Goal: Information Seeking & Learning: Learn about a topic

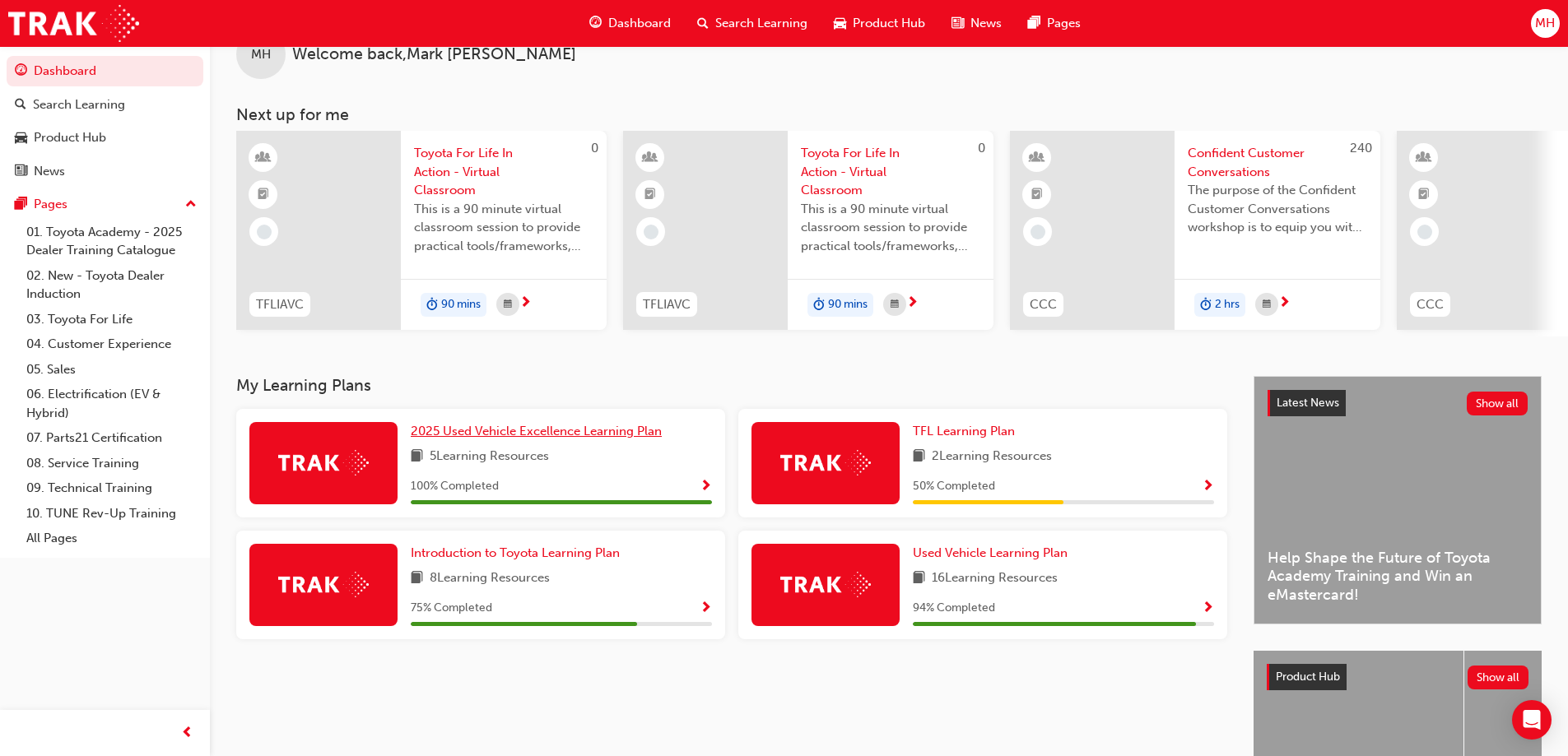
scroll to position [82, 0]
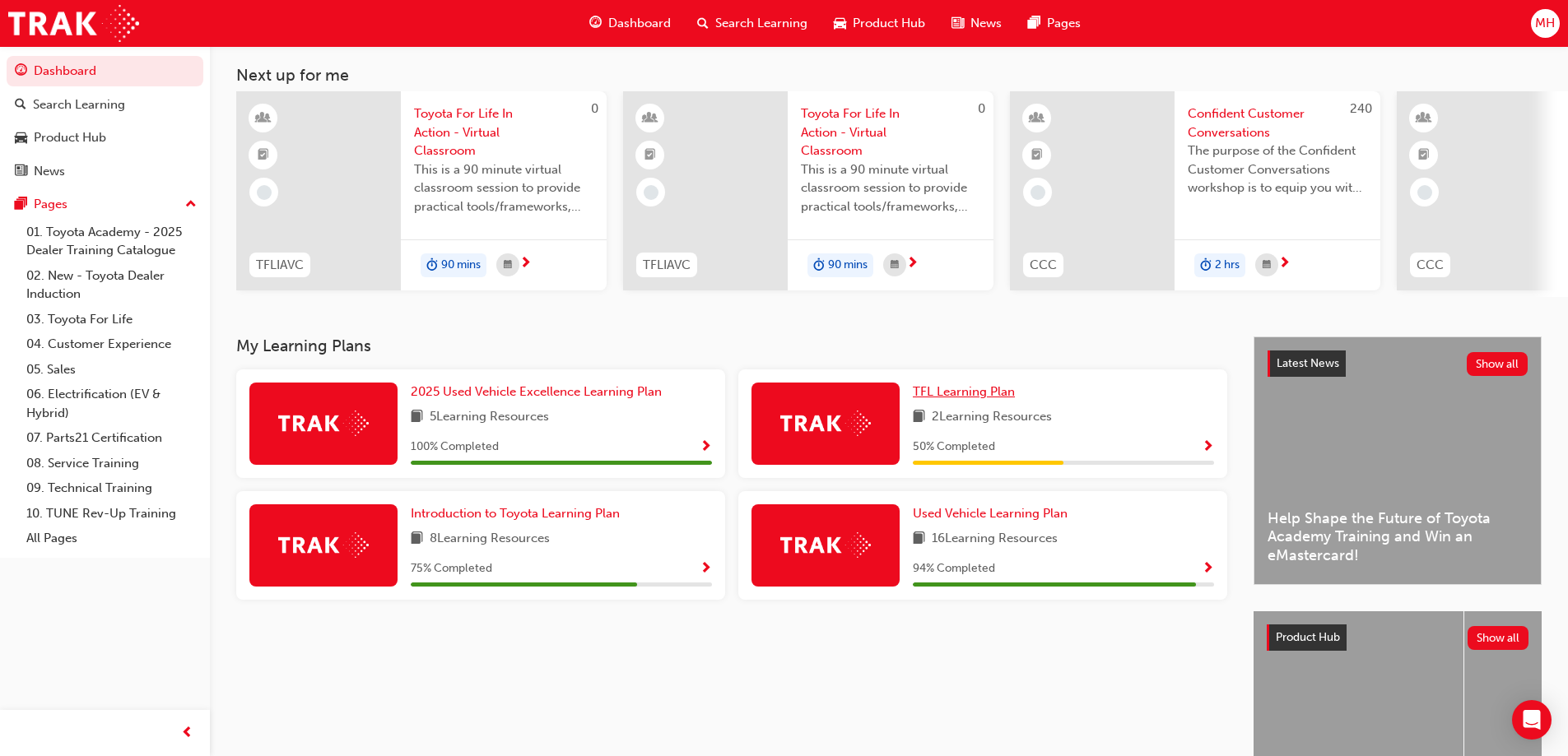
click at [953, 392] on span "TFL Learning Plan" at bounding box center [963, 392] width 102 height 15
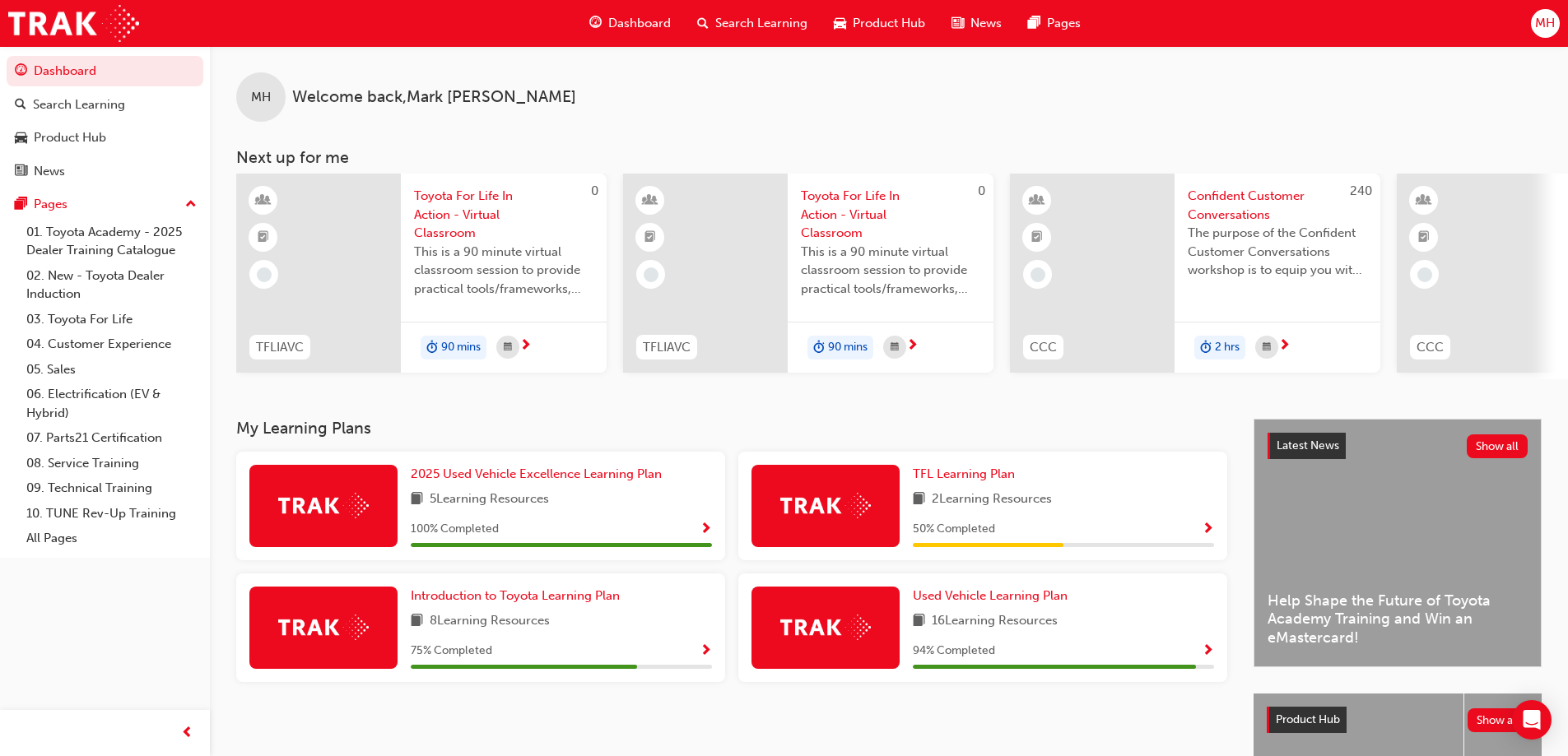
click at [1241, 207] on span "Confident Customer Conversations" at bounding box center [1277, 206] width 179 height 37
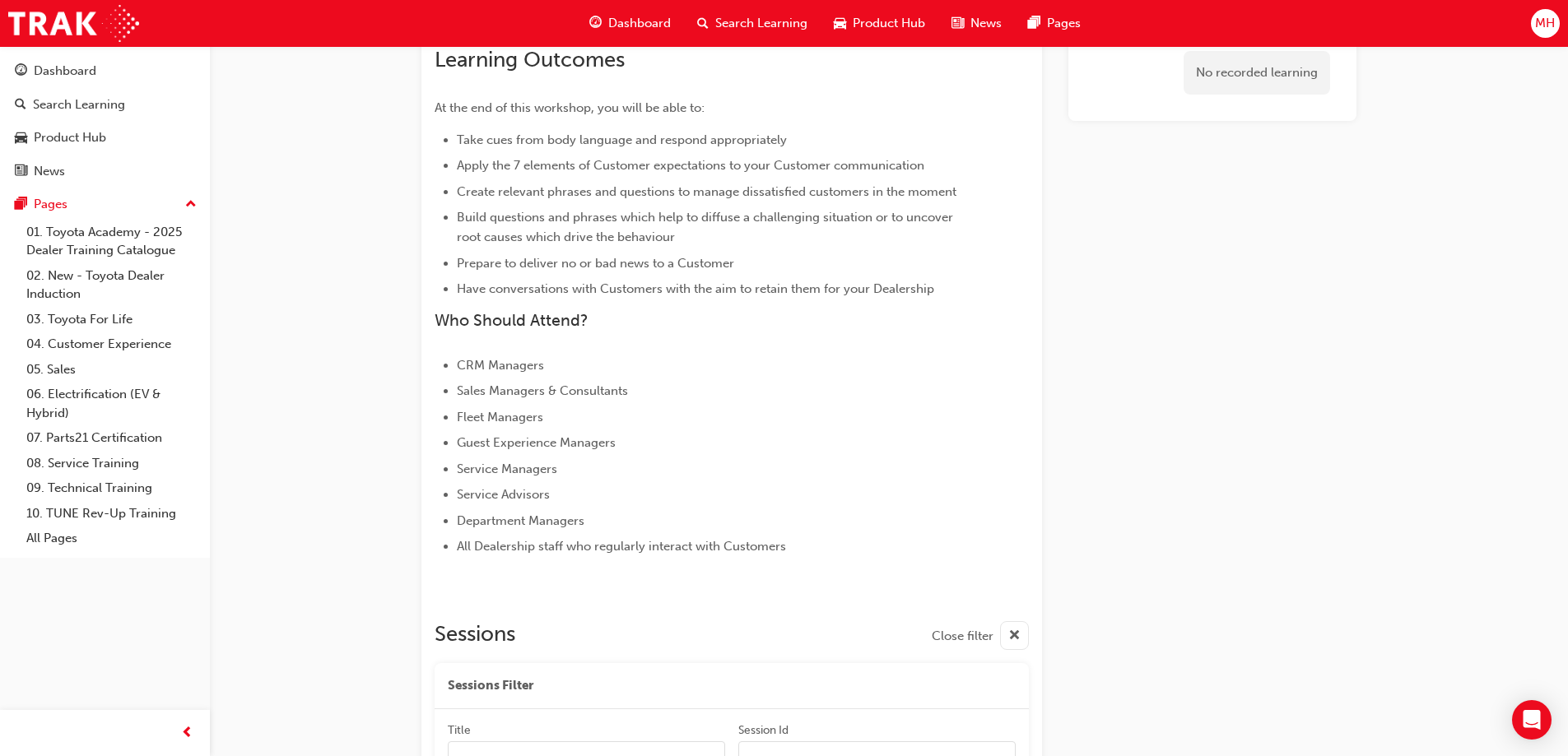
scroll to position [461, 0]
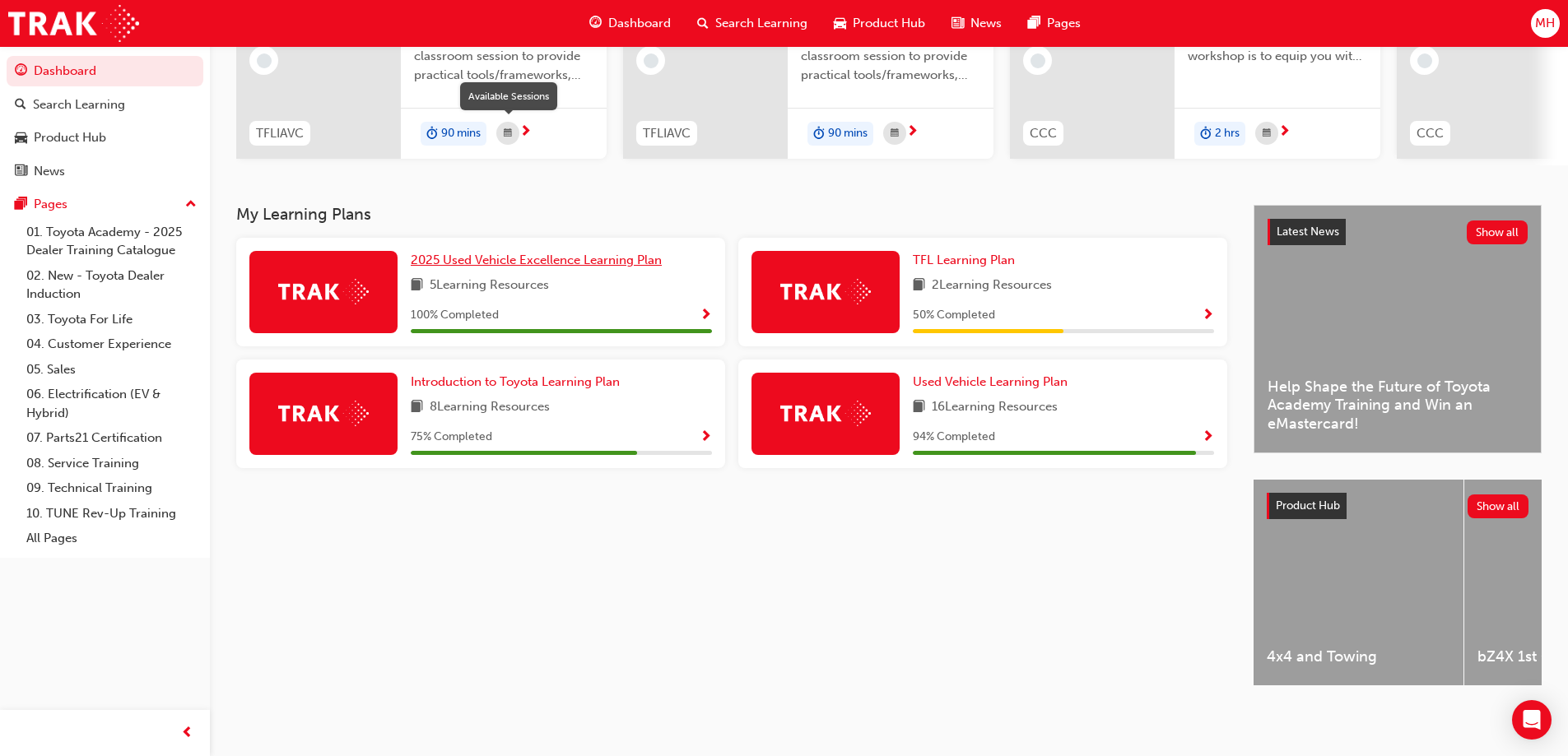
scroll to position [227, 0]
click at [1375, 591] on div "4x4 and Towing" at bounding box center [1358, 582] width 210 height 206
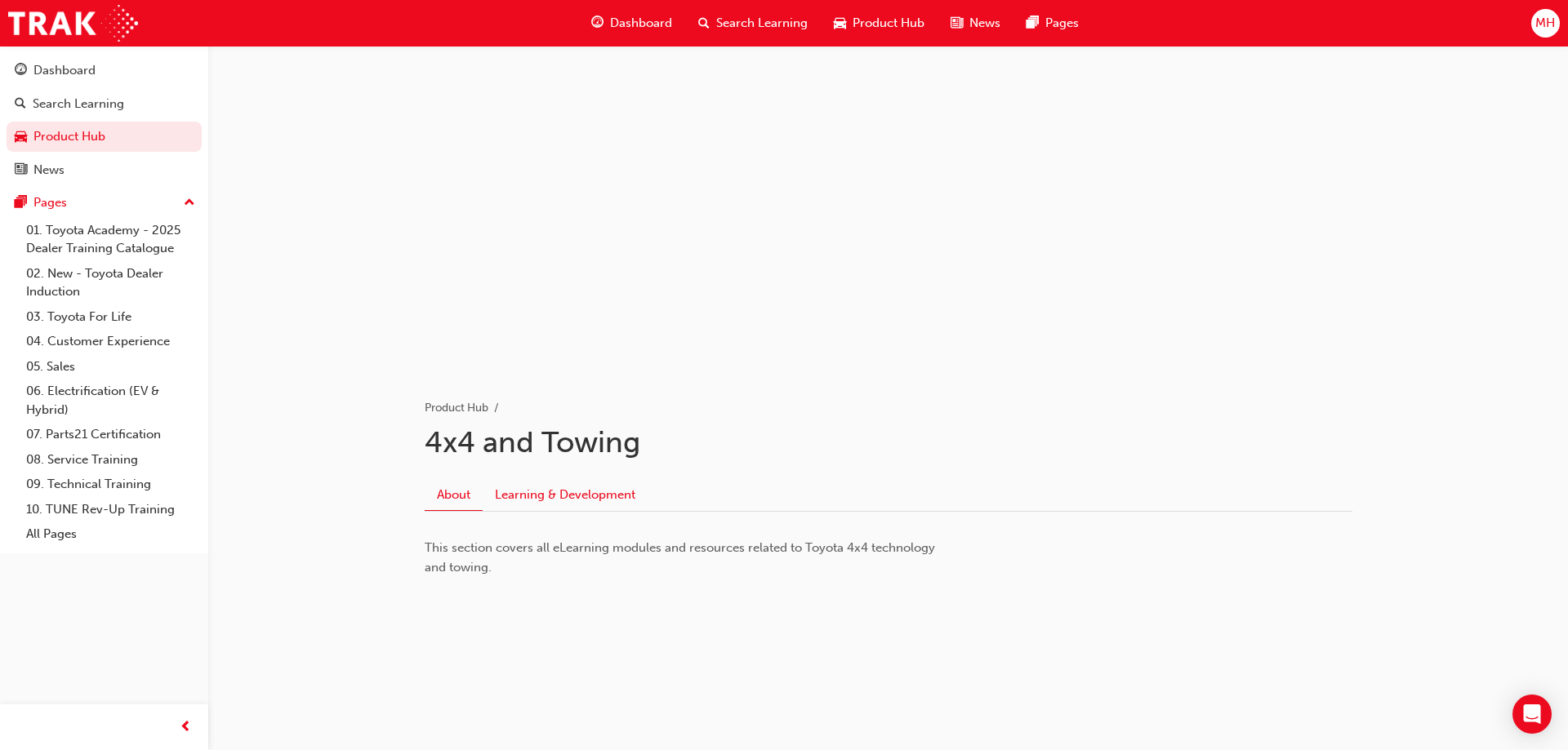
click at [550, 500] on link "Learning & Development" at bounding box center [566, 494] width 165 height 31
